Goal: Browse casually

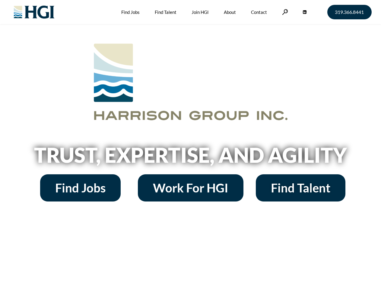
click at [190, 145] on h2 "Trust, Expertise, and Agility" at bounding box center [191, 155] width 344 height 21
click at [284, 12] on link at bounding box center [285, 12] width 6 height 6
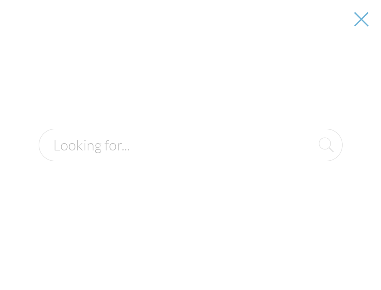
click at [190, 157] on h2 "Trust, Expertise, and Agility" at bounding box center [191, 155] width 344 height 21
